Goal: Task Accomplishment & Management: Use online tool/utility

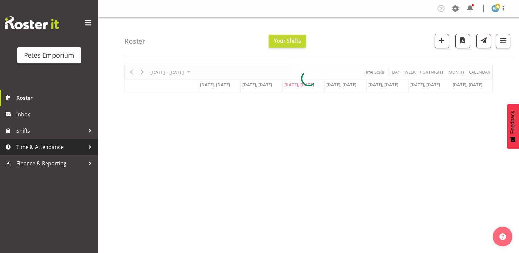
click at [34, 145] on span "Time & Attendance" at bounding box center [50, 147] width 69 height 10
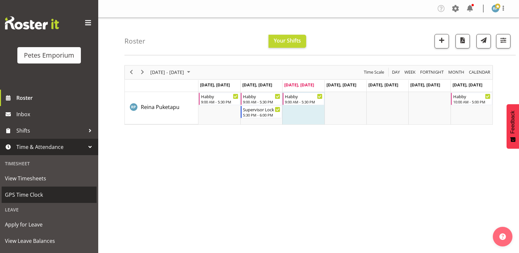
click at [32, 193] on span "GPS Time Clock" at bounding box center [49, 195] width 88 height 10
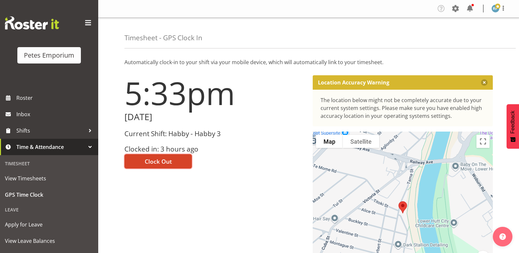
click at [170, 160] on span "Clock Out" at bounding box center [158, 161] width 27 height 9
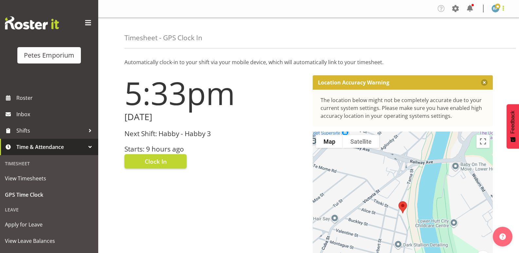
click at [506, 7] on span at bounding box center [504, 8] width 8 height 8
click at [469, 37] on link "Log Out" at bounding box center [476, 35] width 63 height 12
